Goal: Task Accomplishment & Management: Use online tool/utility

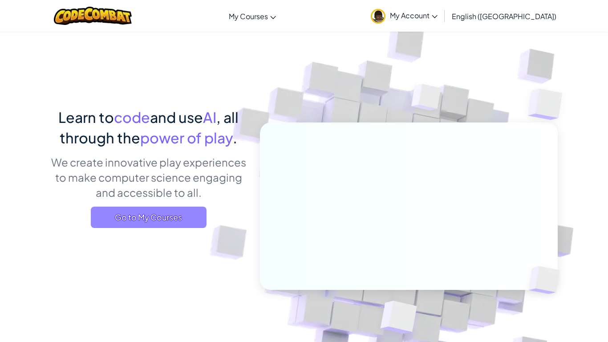
click at [178, 218] on span "Go to My Courses" at bounding box center [149, 217] width 116 height 21
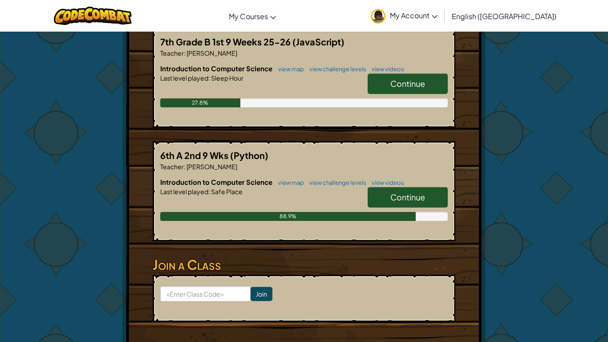
scroll to position [186, 0]
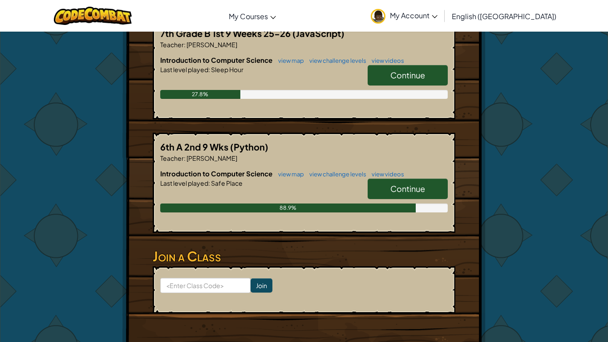
click at [401, 193] on span "Continue" at bounding box center [408, 188] width 35 height 10
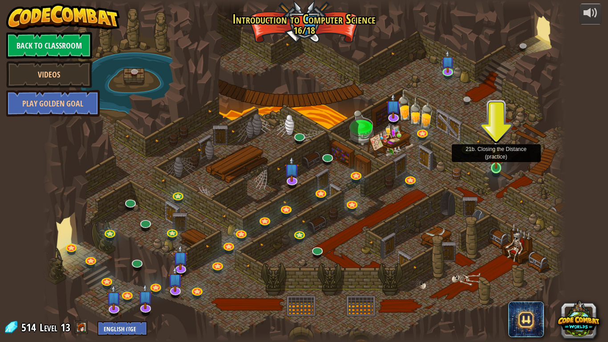
click at [493, 165] on img at bounding box center [496, 154] width 13 height 30
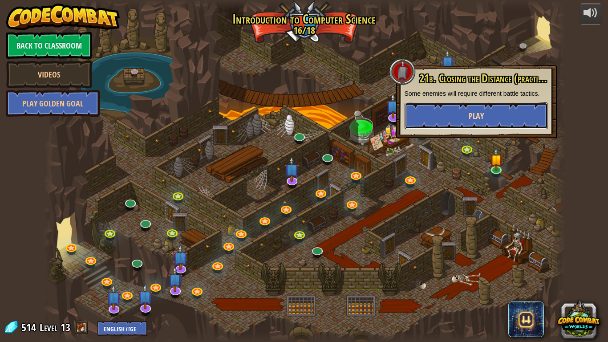
click at [502, 115] on button "Play" at bounding box center [476, 115] width 143 height 27
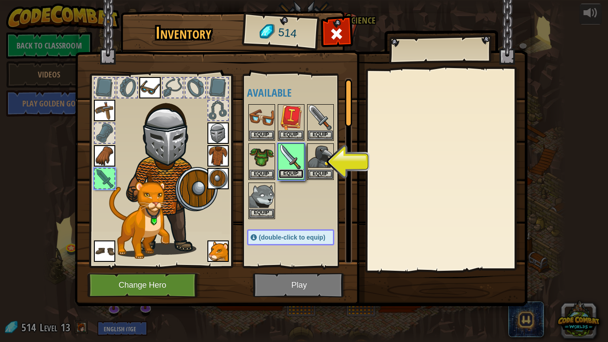
click at [295, 177] on button "Equip" at bounding box center [291, 173] width 25 height 9
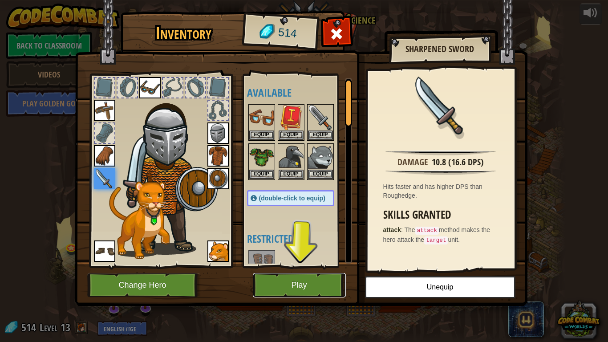
click at [311, 292] on button "Play" at bounding box center [299, 285] width 93 height 24
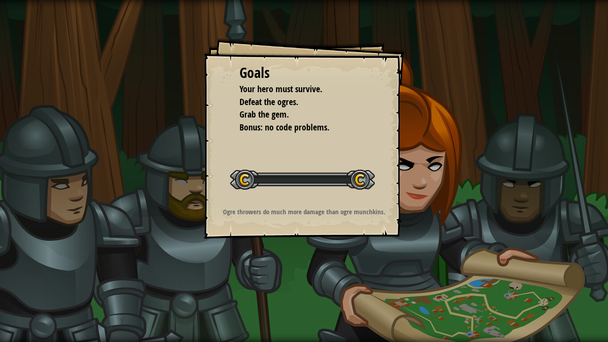
click at [312, 282] on div "Goals Your hero must survive. Defeat the ogres. Grab the gem. Bonus: no code pr…" at bounding box center [304, 171] width 608 height 342
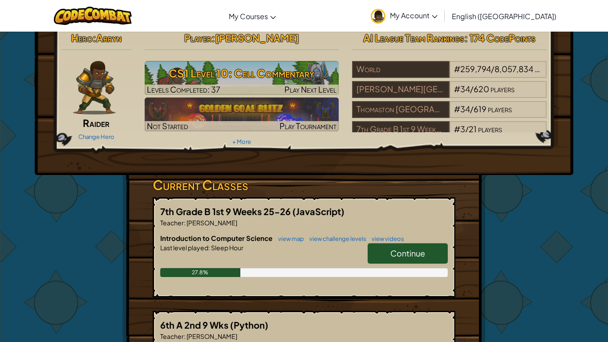
scroll to position [10, 0]
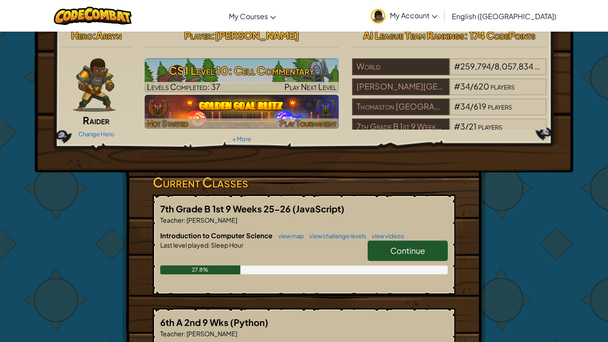
click at [269, 106] on img at bounding box center [242, 112] width 195 height 34
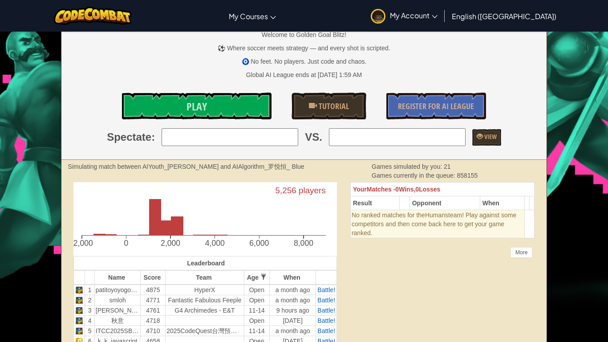
scroll to position [76, 0]
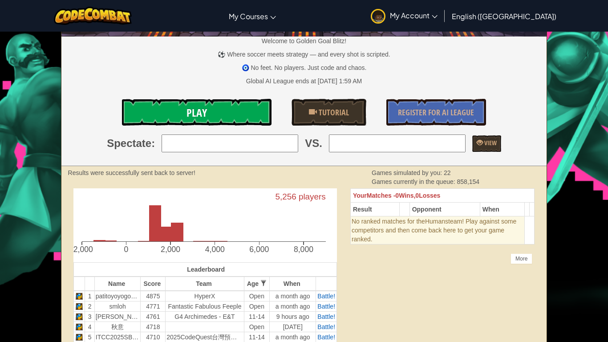
click at [243, 113] on link "Play" at bounding box center [197, 112] width 150 height 27
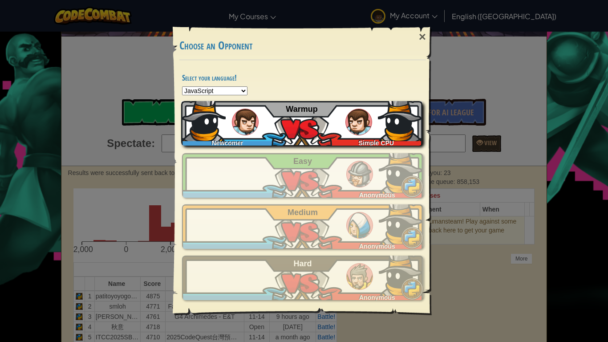
click at [333, 132] on div "Newcomer Simple CPU Warmup" at bounding box center [301, 123] width 241 height 45
